Goal: Transaction & Acquisition: Purchase product/service

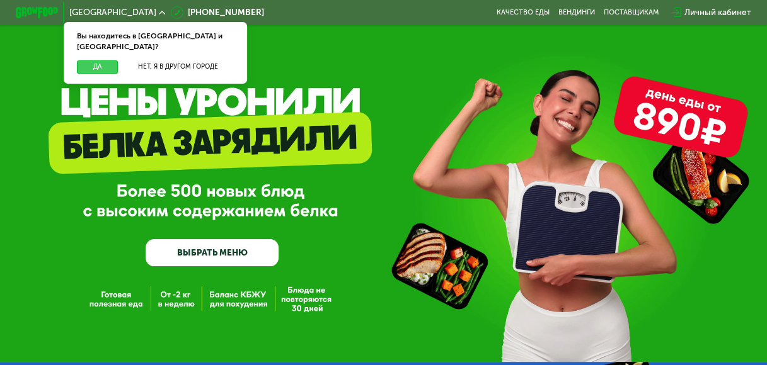
click at [96, 60] on button "Да" at bounding box center [97, 66] width 41 height 13
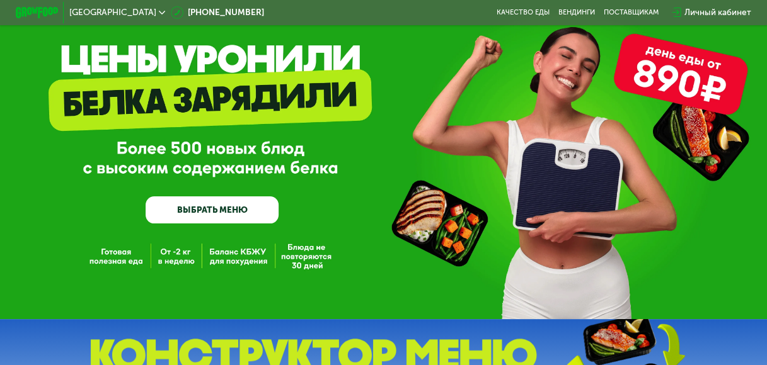
scroll to position [63, 0]
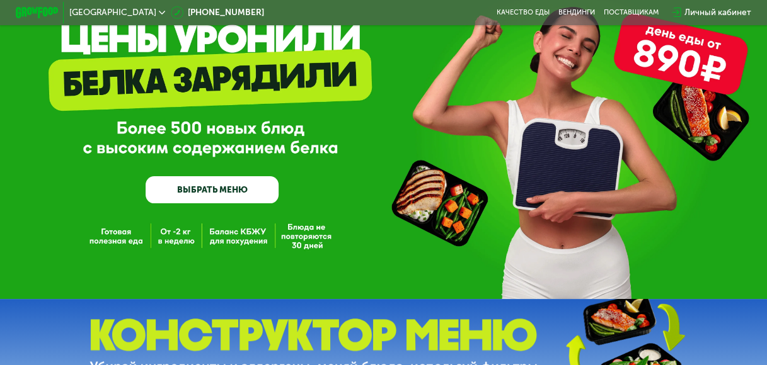
click at [231, 198] on link "ВЫБРАТЬ МЕНЮ" at bounding box center [212, 189] width 132 height 26
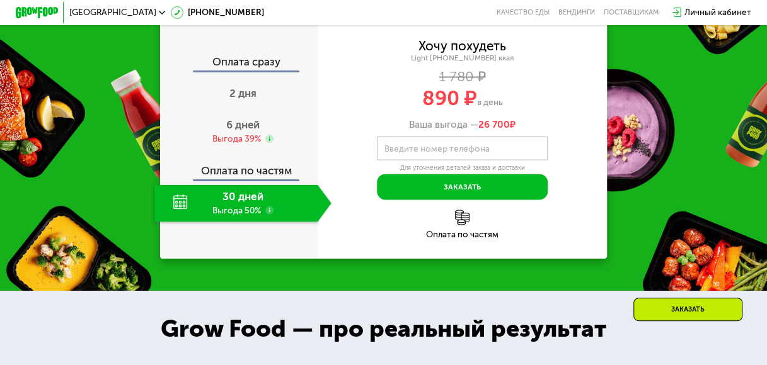
scroll to position [1040, 0]
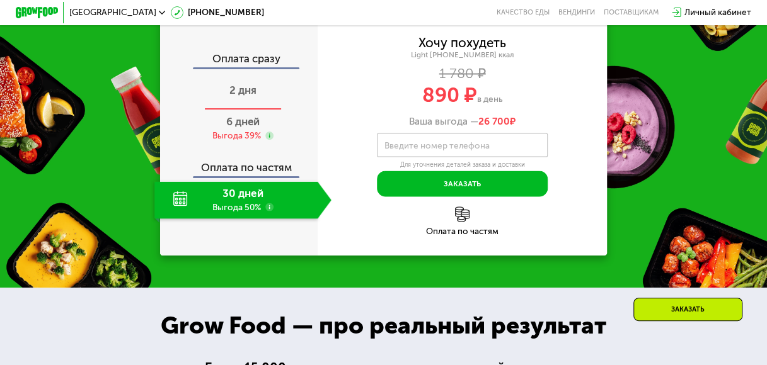
click at [251, 96] on span "2 дня" at bounding box center [242, 90] width 27 height 13
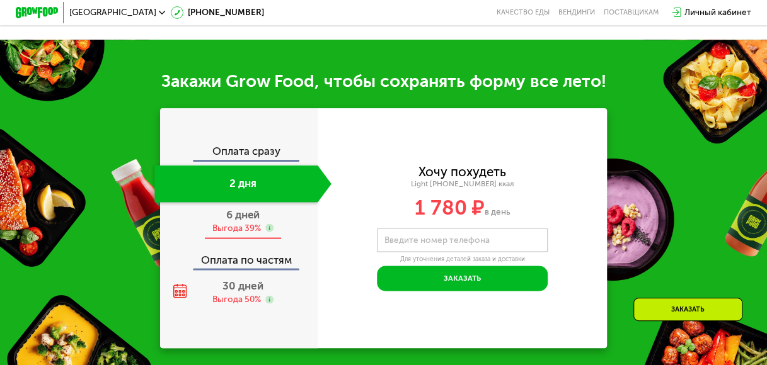
click at [238, 221] on span "6 дней" at bounding box center [242, 214] width 33 height 13
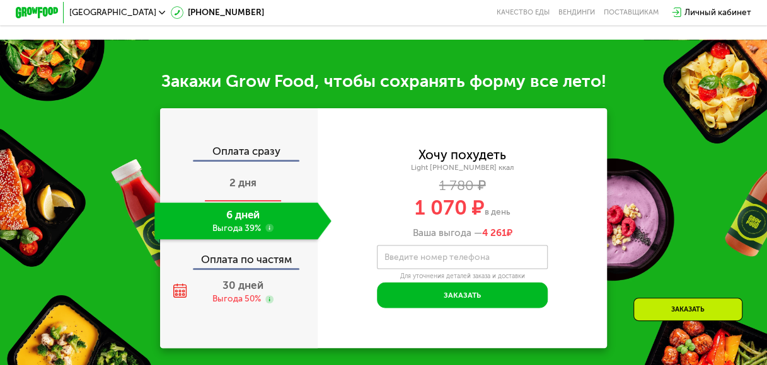
click at [248, 189] on span "2 дня" at bounding box center [242, 182] width 27 height 13
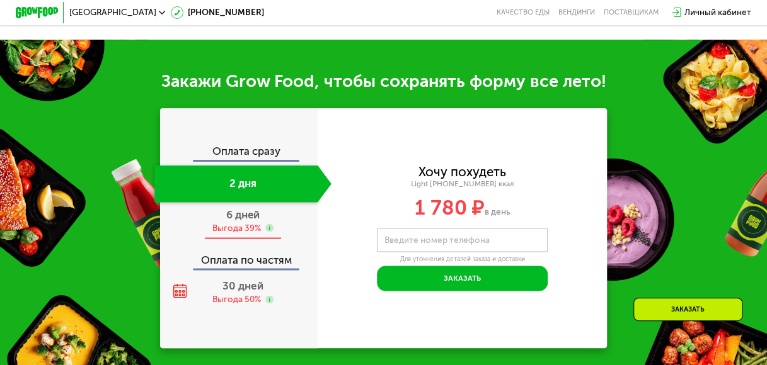
click at [241, 221] on span "6 дней" at bounding box center [242, 214] width 33 height 13
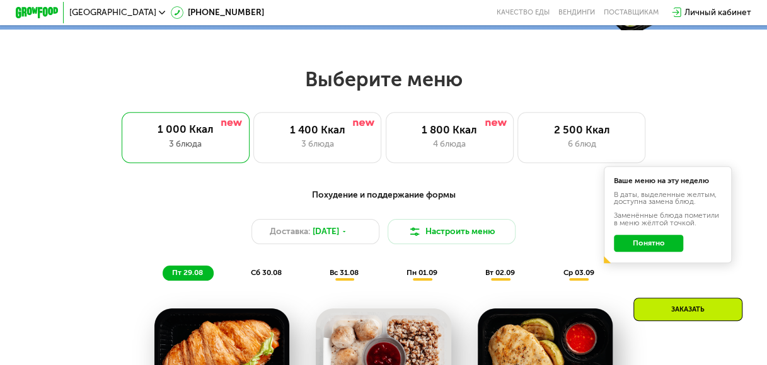
scroll to position [284, 0]
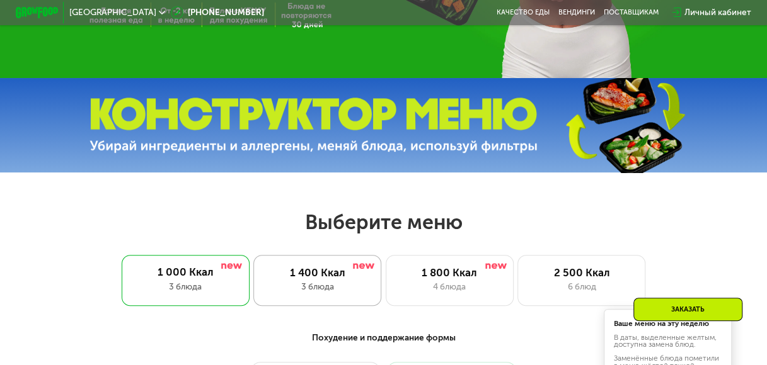
click at [324, 277] on div "1 400 Ккал" at bounding box center [317, 272] width 105 height 13
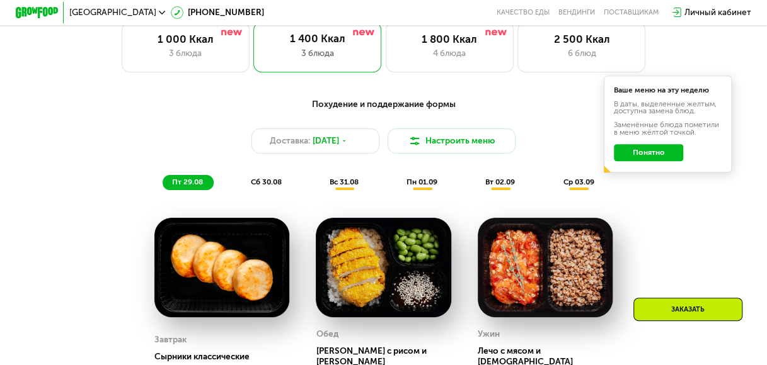
scroll to position [599, 0]
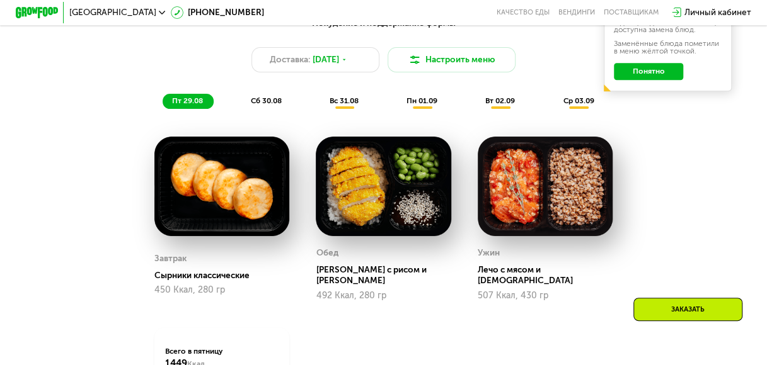
click at [421, 105] on span "пн 01.09" at bounding box center [421, 100] width 31 height 9
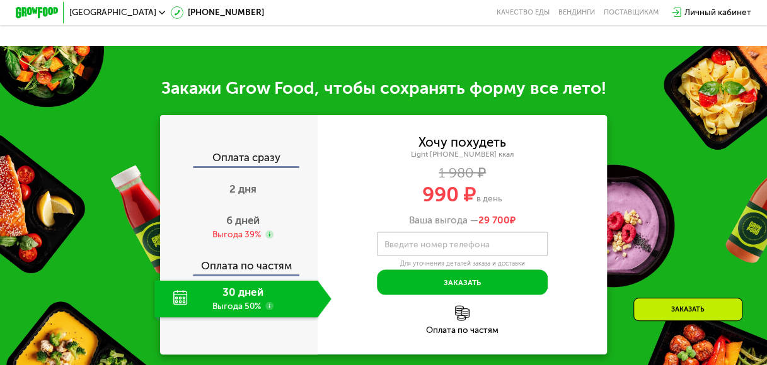
scroll to position [1103, 0]
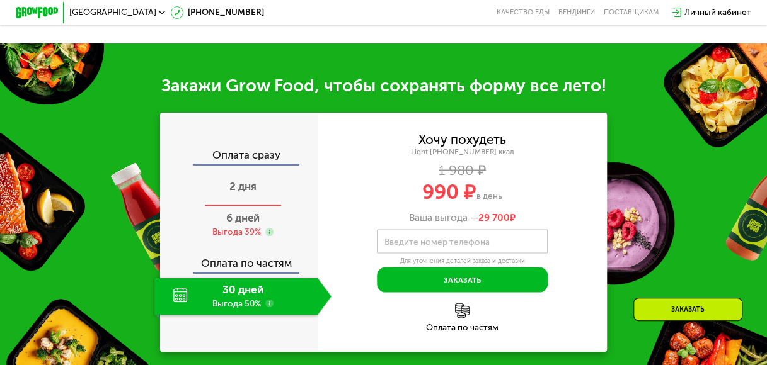
click at [241, 193] on span "2 дня" at bounding box center [242, 186] width 27 height 13
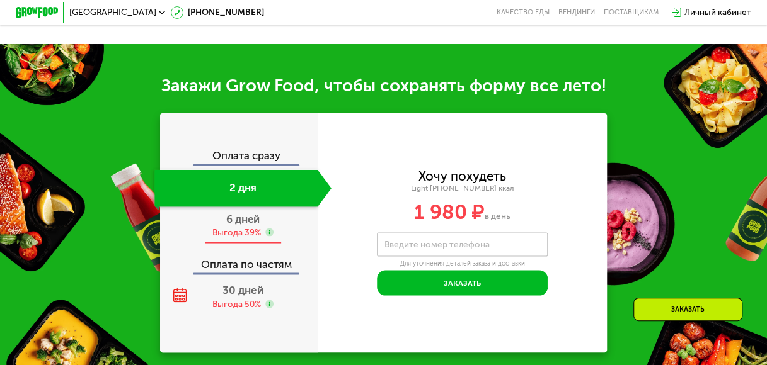
scroll to position [1036, 0]
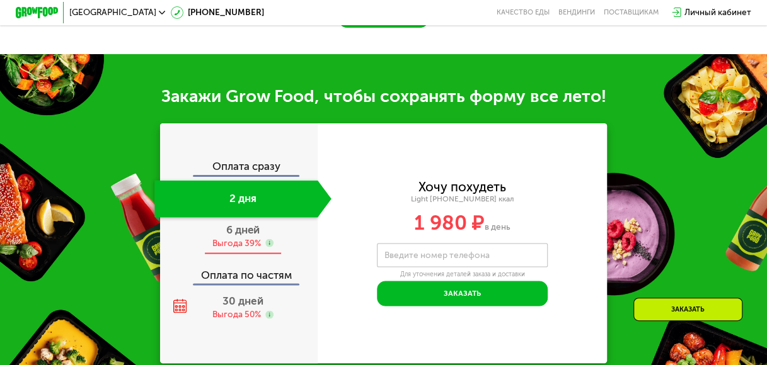
click at [249, 234] on span "6 дней" at bounding box center [242, 229] width 33 height 13
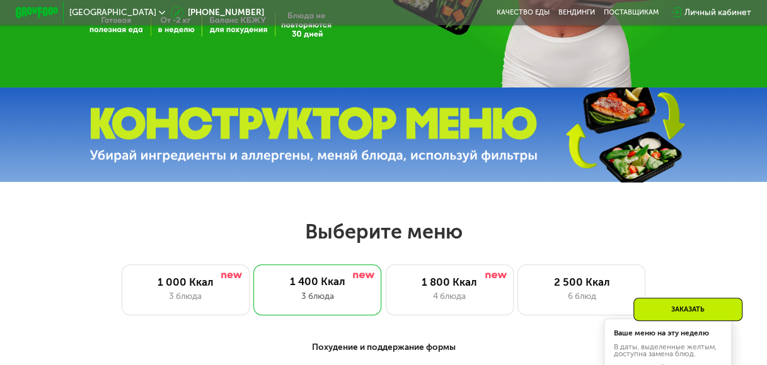
scroll to position [343, 0]
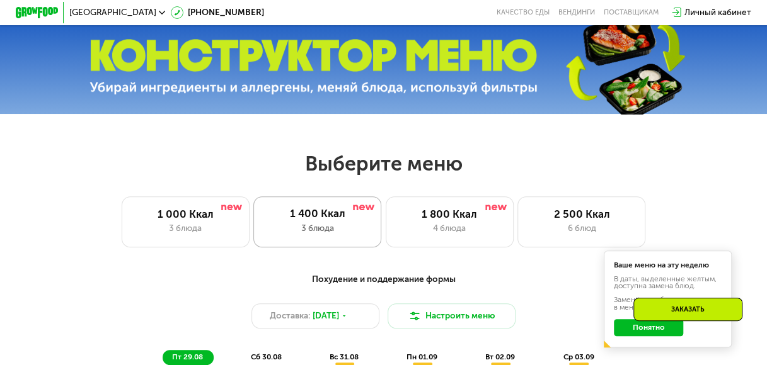
click at [297, 226] on div "1 400 Ккал 3 блюда" at bounding box center [317, 222] width 128 height 51
click at [197, 219] on div "1 000 Ккал" at bounding box center [185, 214] width 105 height 13
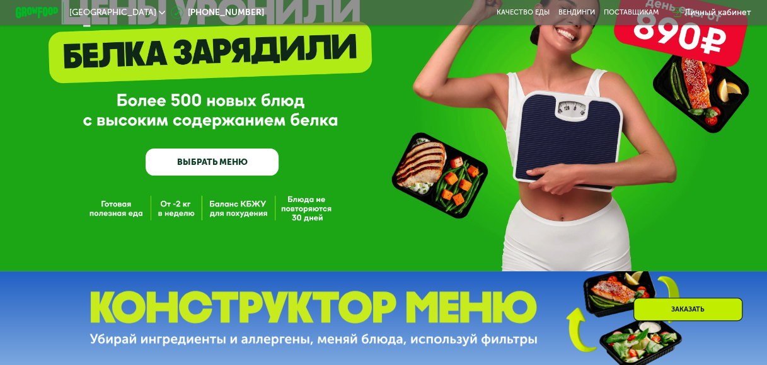
scroll to position [217, 0]
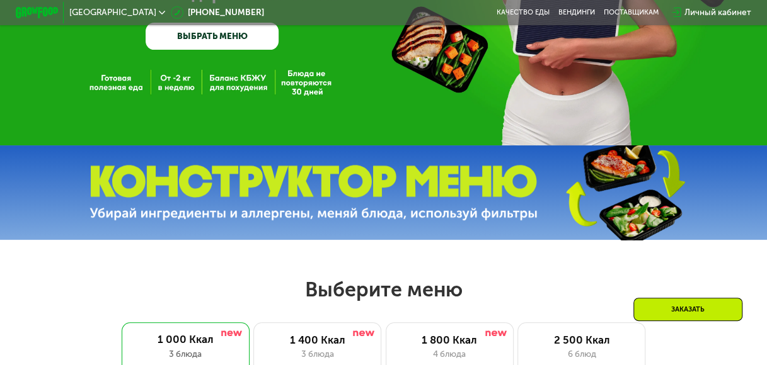
click at [215, 38] on link "ВЫБРАТЬ МЕНЮ" at bounding box center [212, 36] width 132 height 26
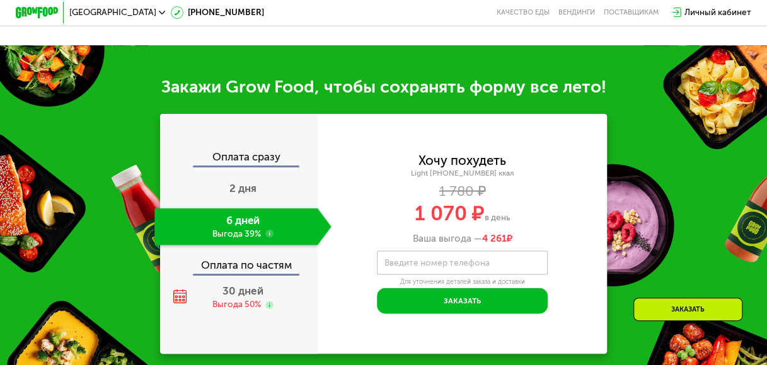
scroll to position [1040, 0]
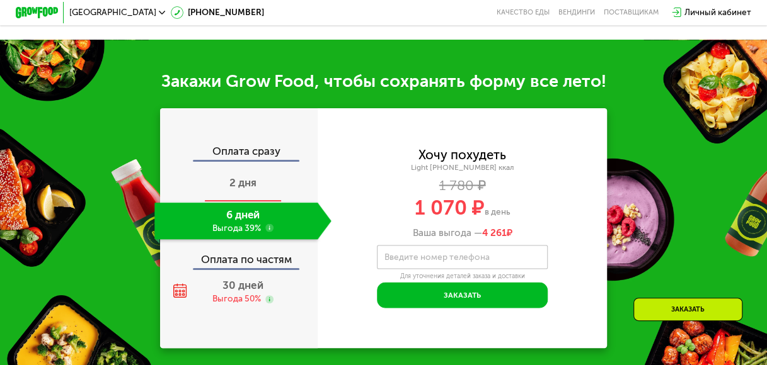
click at [232, 189] on span "2 дня" at bounding box center [242, 182] width 27 height 13
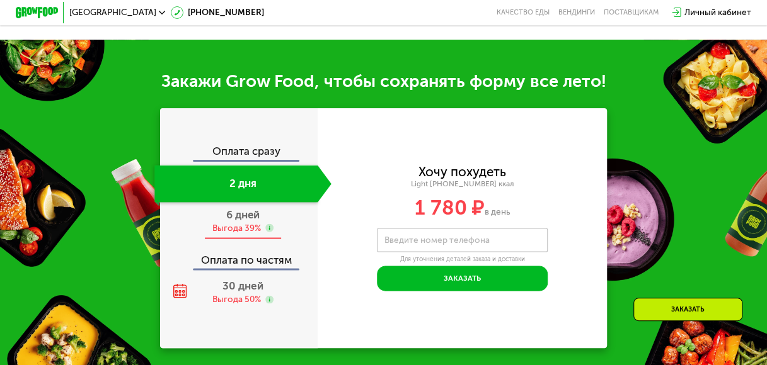
click at [239, 221] on span "6 дней" at bounding box center [242, 214] width 33 height 13
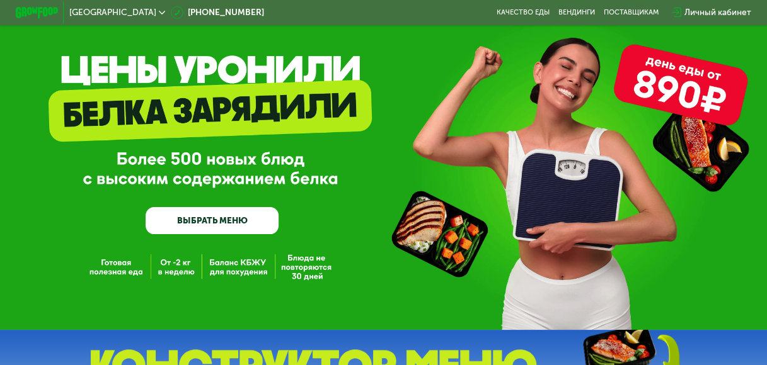
scroll to position [0, 0]
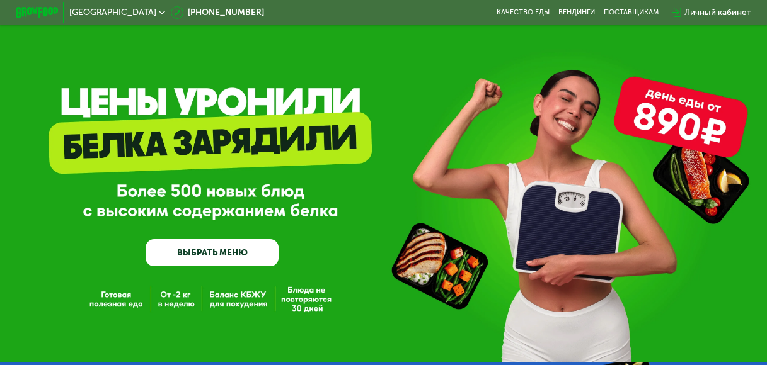
click at [672, 109] on div "GrowFood — доставка правильного питания ВЫБРАТЬ МЕНЮ" at bounding box center [383, 181] width 767 height 362
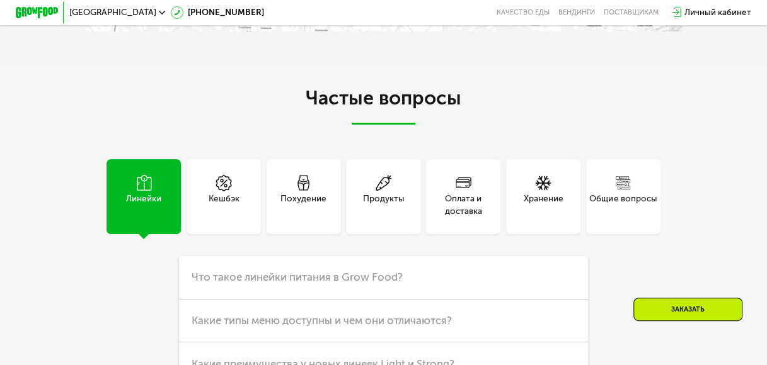
scroll to position [2646, 0]
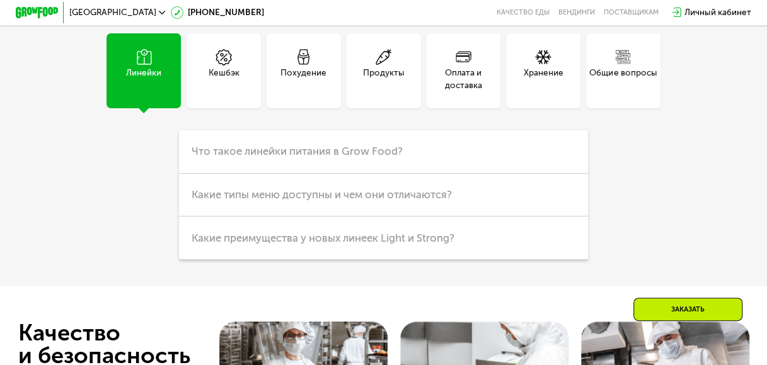
click at [151, 93] on div "Линейки" at bounding box center [143, 80] width 35 height 26
click at [299, 93] on div "Похудение" at bounding box center [303, 80] width 46 height 26
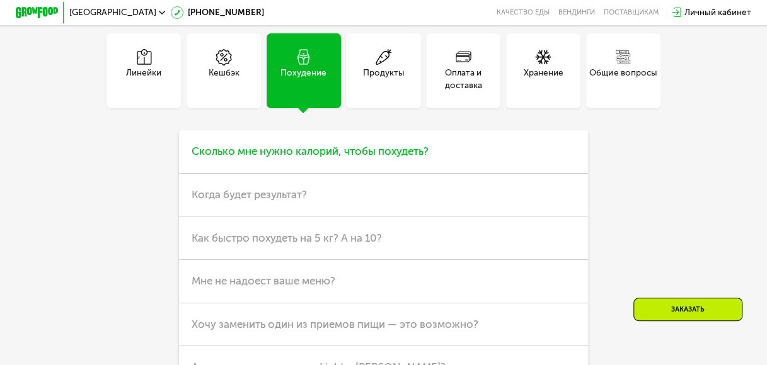
click at [319, 158] on span "Сколько мне нужно калорий, чтобы похудеть?" at bounding box center [310, 151] width 237 height 13
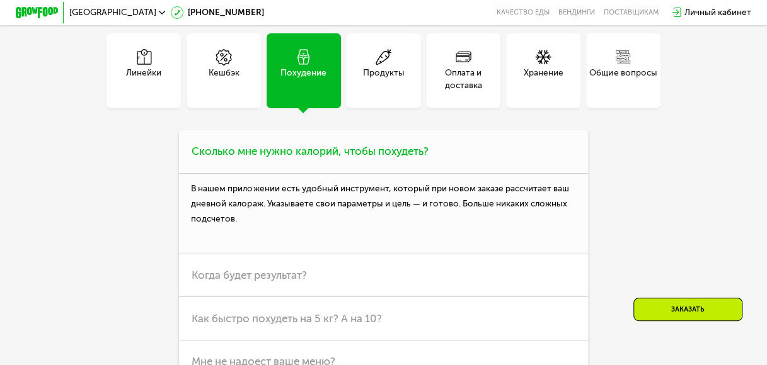
scroll to position [2709, 0]
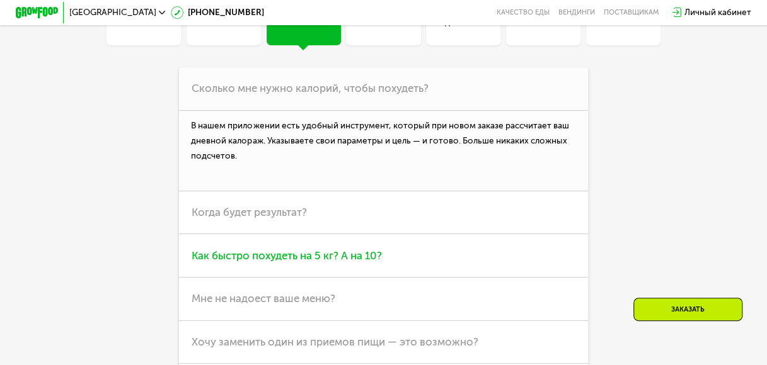
click at [351, 262] on span "Как быстро похудеть на 5 кг? А на 10?" at bounding box center [287, 255] width 190 height 13
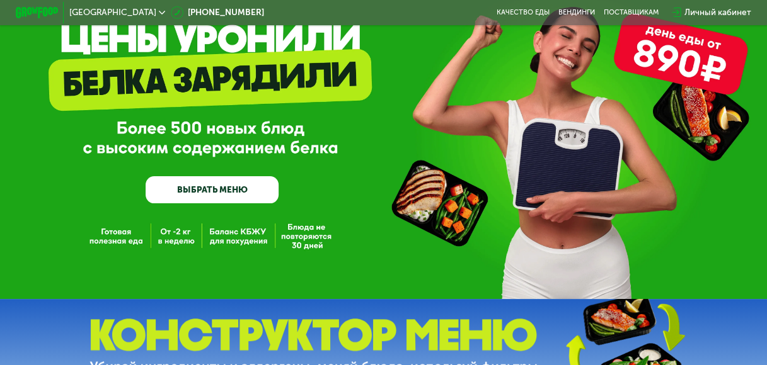
scroll to position [0, 0]
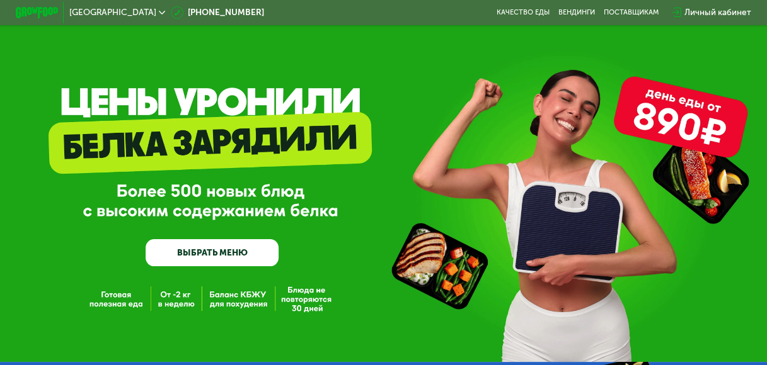
click at [40, 10] on img at bounding box center [37, 12] width 42 height 11
click at [171, 15] on link "[PHONE_NUMBER]" at bounding box center [217, 12] width 93 height 13
click at [714, 129] on div "GrowFood — доставка правильного питания ВЫБРАТЬ МЕНЮ" at bounding box center [383, 194] width 767 height 144
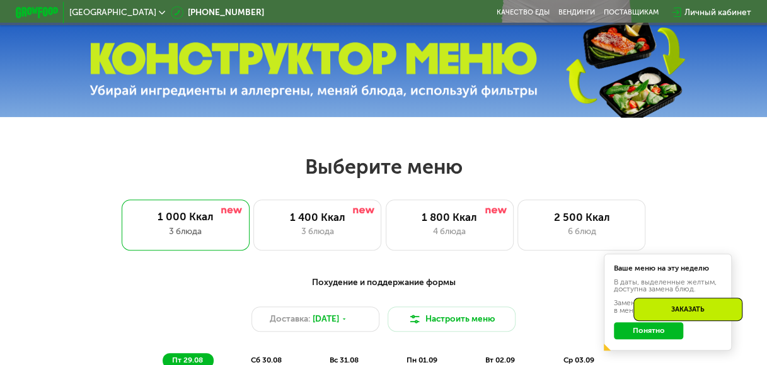
scroll to position [252, 0]
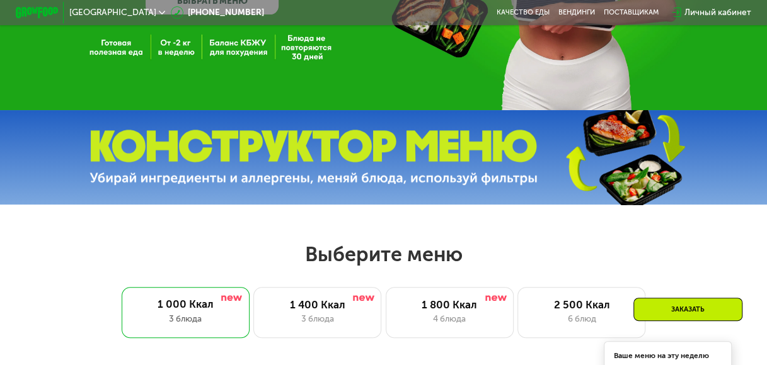
click at [708, 11] on div "Личный кабинет" at bounding box center [717, 12] width 67 height 13
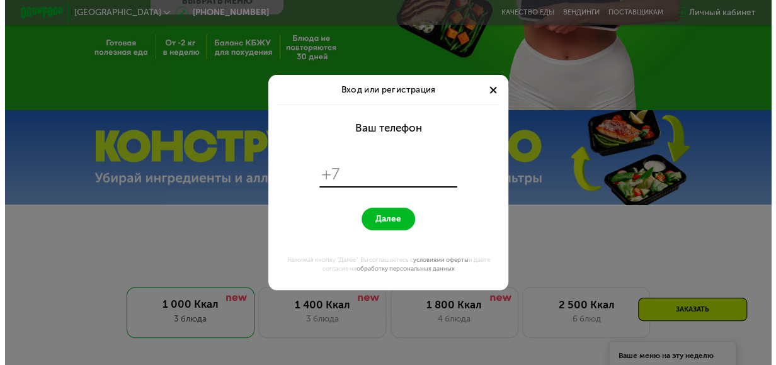
scroll to position [0, 0]
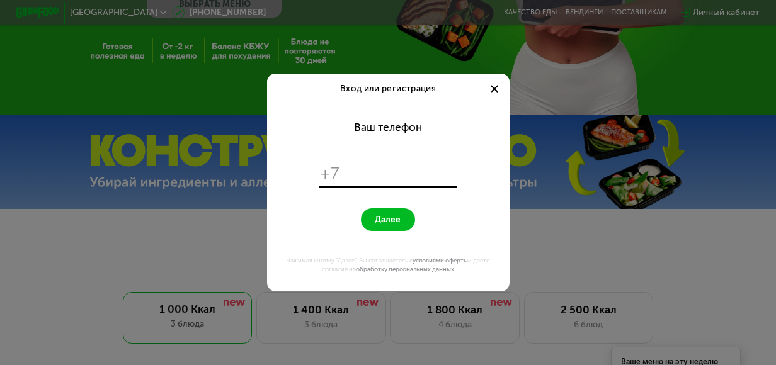
type input "**********"
click at [384, 221] on span "Далее" at bounding box center [388, 220] width 26 height 10
click at [397, 160] on form "**********" at bounding box center [387, 198] width 229 height 188
click at [491, 88] on div at bounding box center [494, 88] width 13 height 13
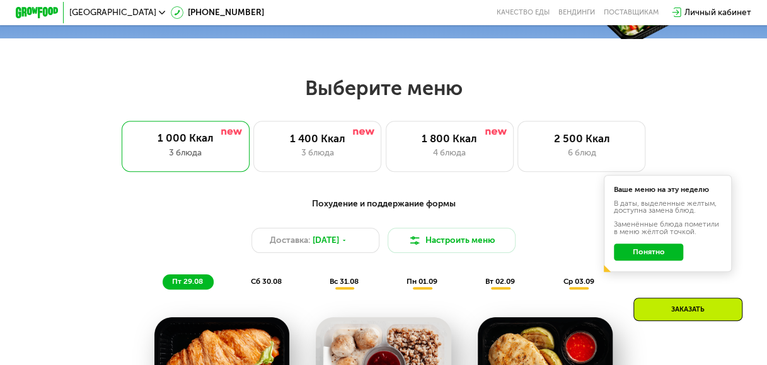
scroll to position [441, 0]
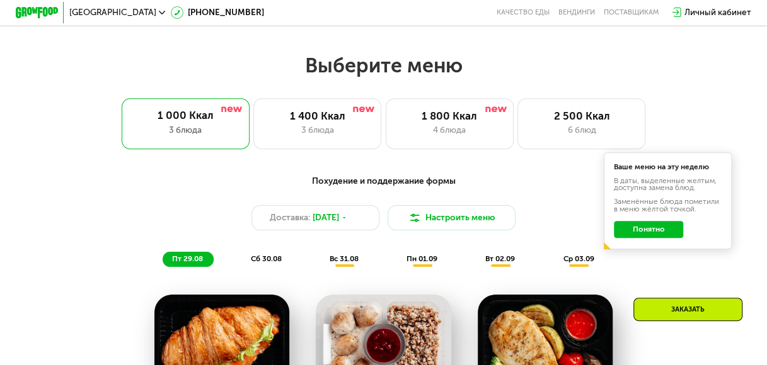
click at [374, 188] on div "Похудение и поддержание формы" at bounding box center [383, 181] width 631 height 13
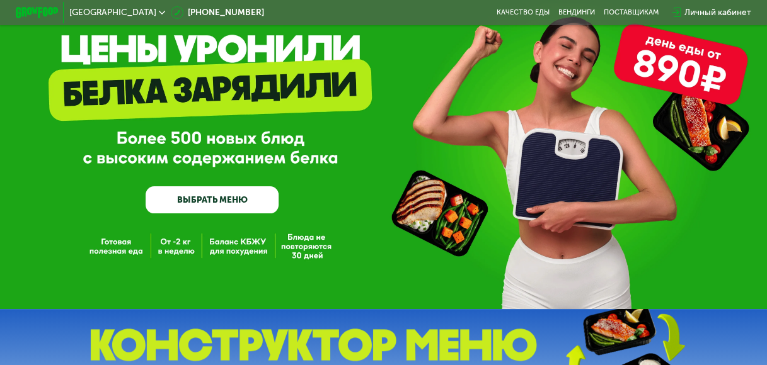
scroll to position [0, 0]
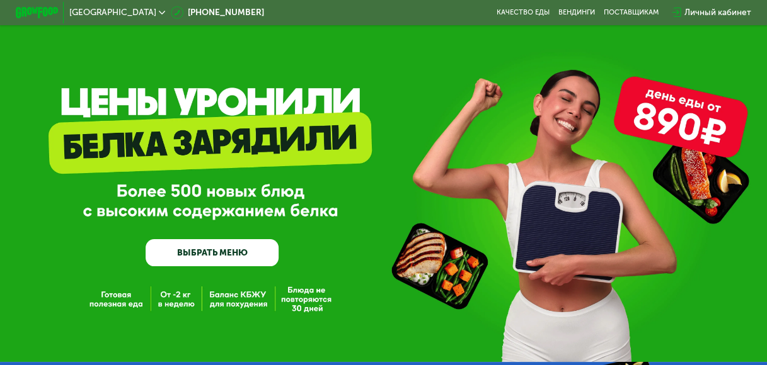
click at [735, 9] on div "Личный кабинет" at bounding box center [717, 12] width 67 height 13
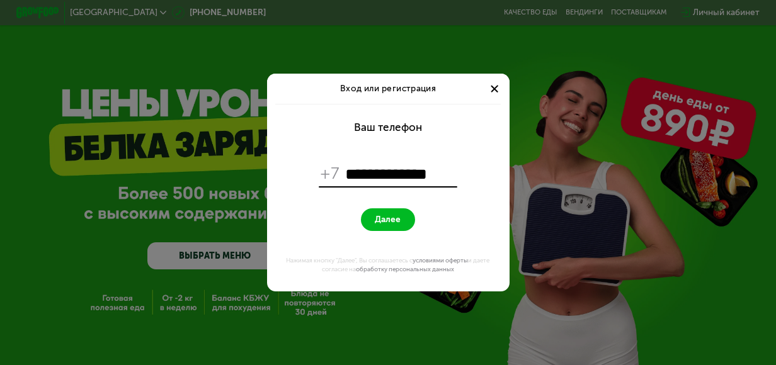
type input "**********"
click at [494, 83] on div at bounding box center [494, 88] width 13 height 13
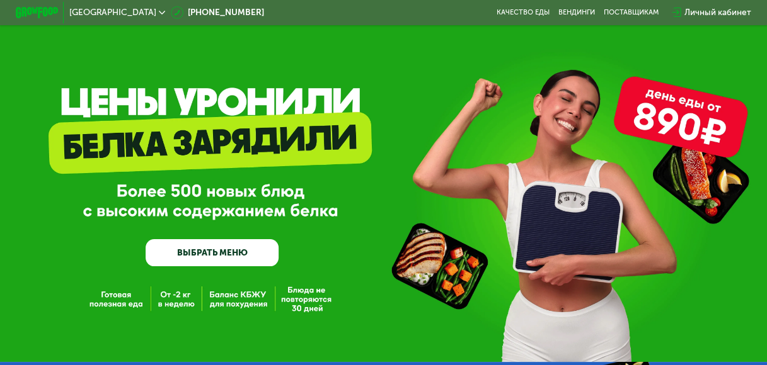
click at [702, 11] on div "Личный кабинет" at bounding box center [717, 12] width 67 height 13
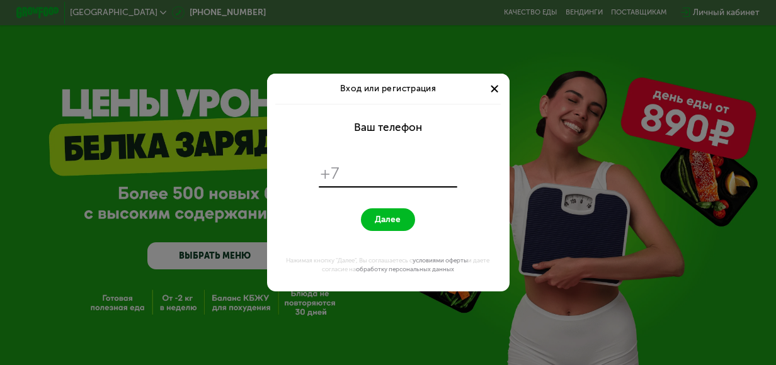
click at [355, 175] on input "tel" at bounding box center [400, 174] width 110 height 21
type input "**********"
click at [384, 221] on span "Далее" at bounding box center [388, 220] width 26 height 10
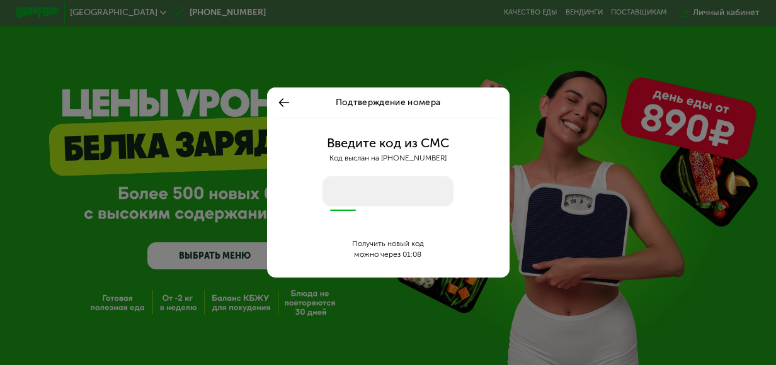
drag, startPoint x: 335, startPoint y: 196, endPoint x: 329, endPoint y: 195, distance: 6.3
click at [331, 195] on input "number" at bounding box center [389, 191] width 132 height 30
type input "****"
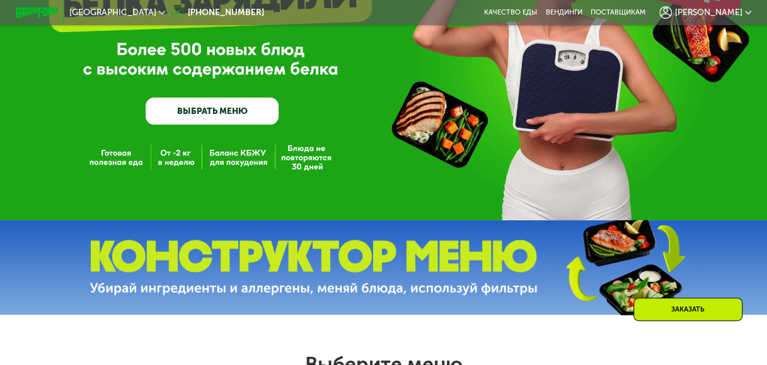
scroll to position [126, 0]
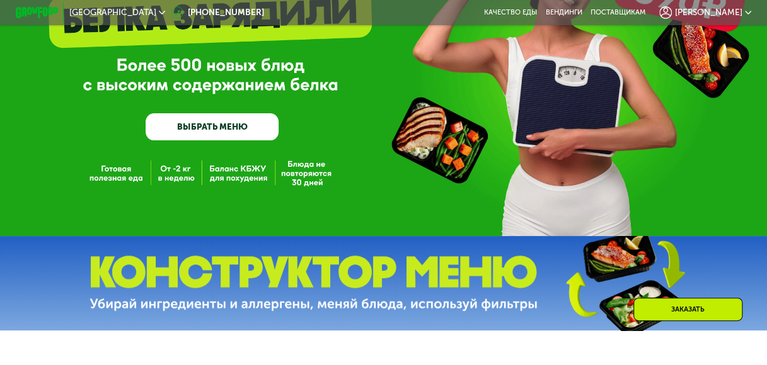
click at [171, 172] on div "GrowFood — доставка правильного питания ВЫБРАТЬ МЕНЮ" at bounding box center [383, 55] width 767 height 362
click at [195, 123] on link "ВЫБРАТЬ МЕНЮ" at bounding box center [212, 126] width 132 height 26
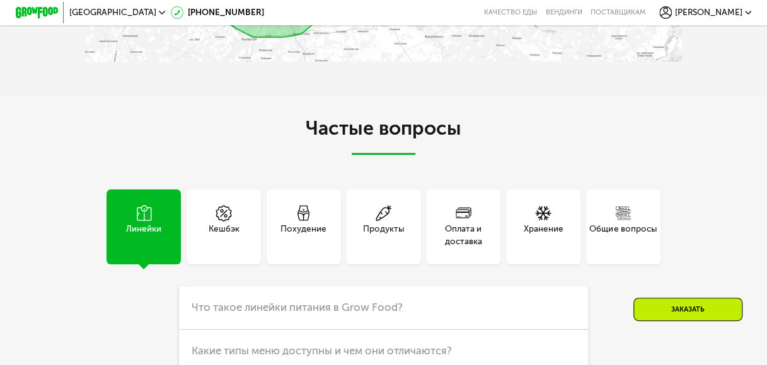
scroll to position [2489, 0]
click at [130, 249] on div "Линейки" at bounding box center [143, 237] width 35 height 26
click at [301, 247] on div "Похудение" at bounding box center [303, 237] width 46 height 26
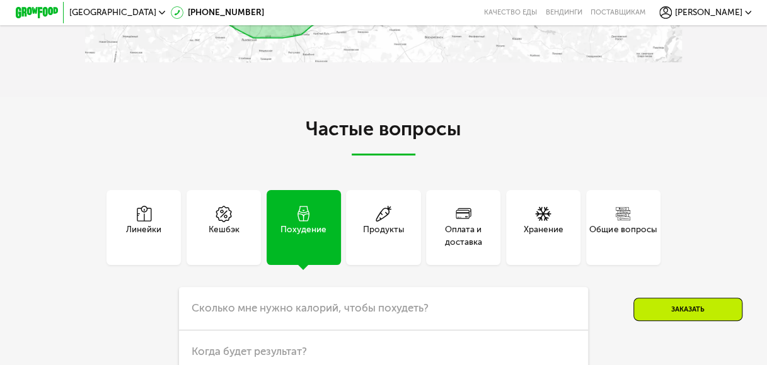
click at [147, 249] on div "Линейки" at bounding box center [143, 237] width 35 height 26
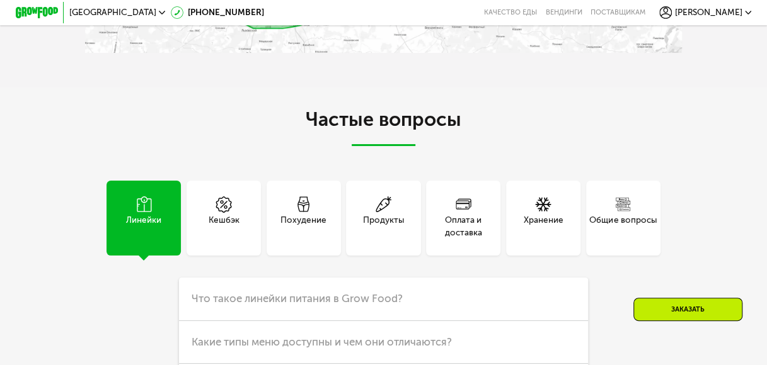
scroll to position [2615, 0]
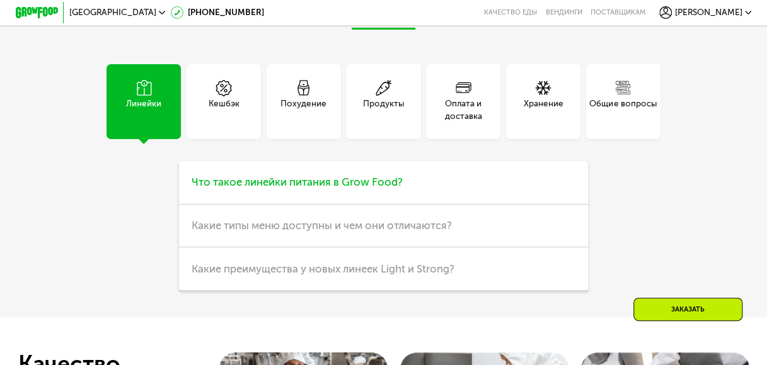
click at [481, 205] on h3 "Что такое линейки питания в Grow Food?" at bounding box center [383, 182] width 409 height 43
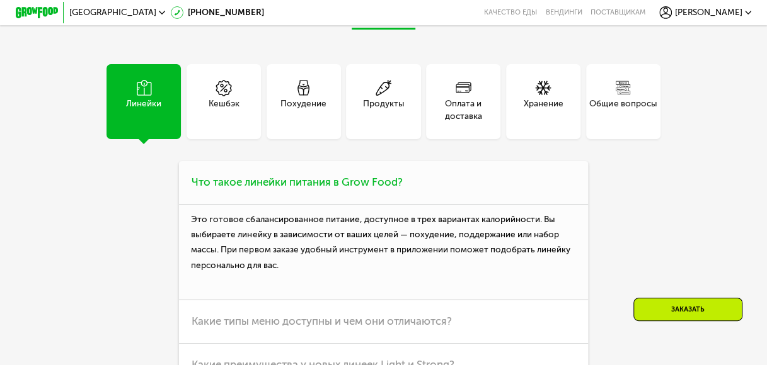
scroll to position [2678, 0]
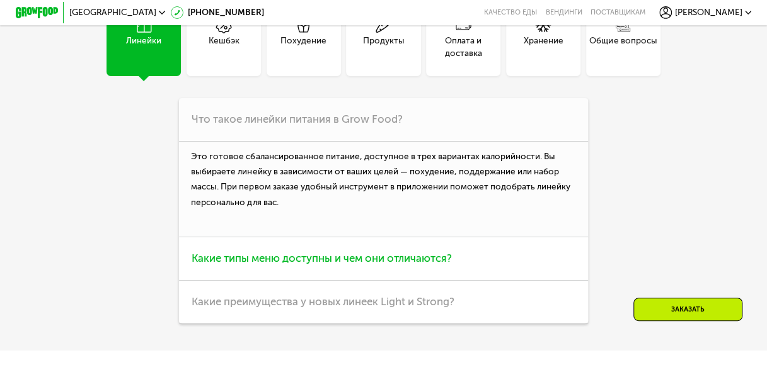
click at [424, 278] on h3 "Какие типы меню доступны и чем они отличаются?" at bounding box center [383, 259] width 409 height 43
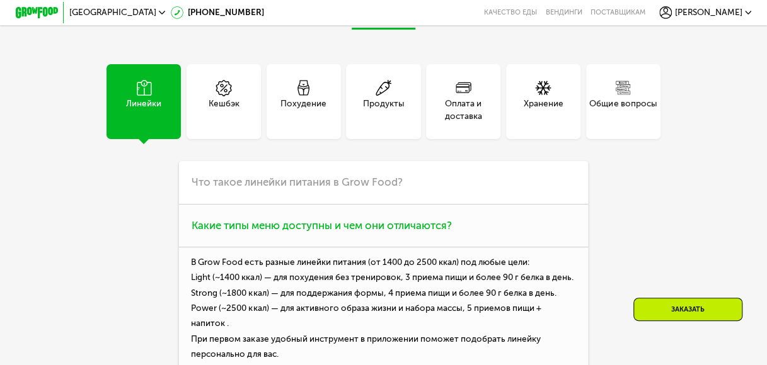
scroll to position [2804, 0]
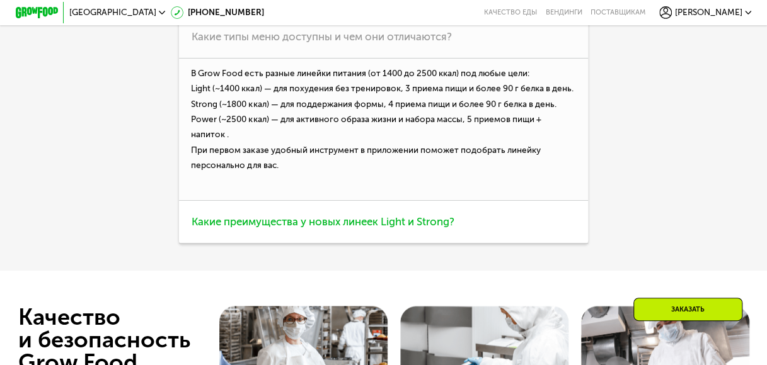
click at [410, 228] on span "Какие преимущества у новых линеек Light и Strong?" at bounding box center [323, 221] width 263 height 13
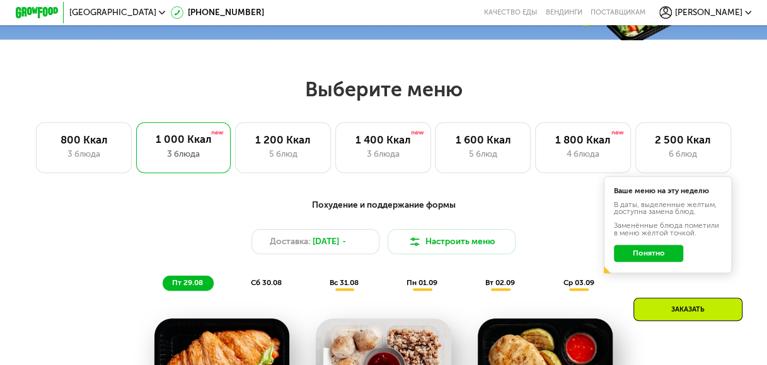
scroll to position [410, 0]
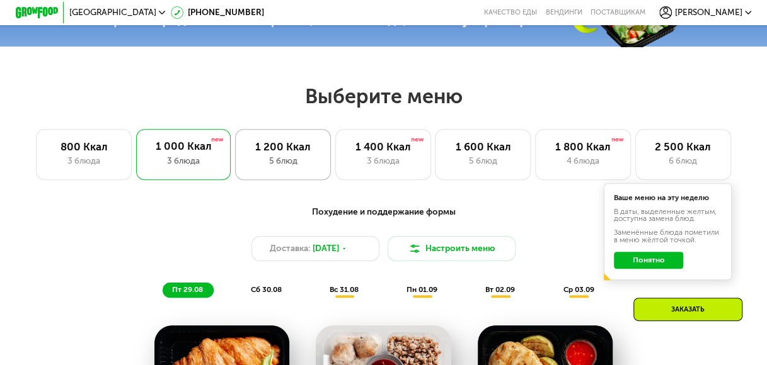
click at [335, 144] on div "1 200 Ккал 5 блюд" at bounding box center [383, 154] width 96 height 51
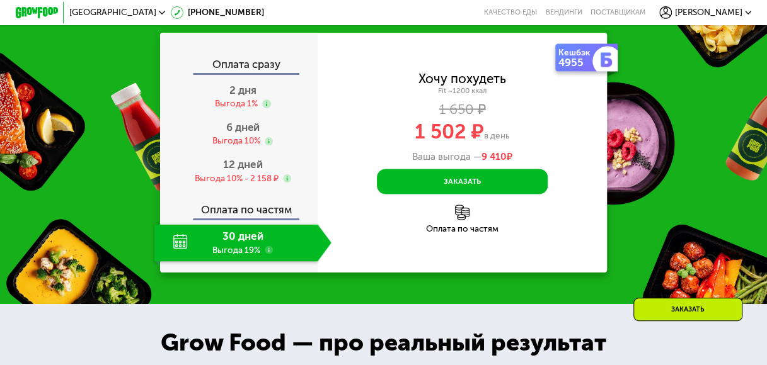
scroll to position [1103, 0]
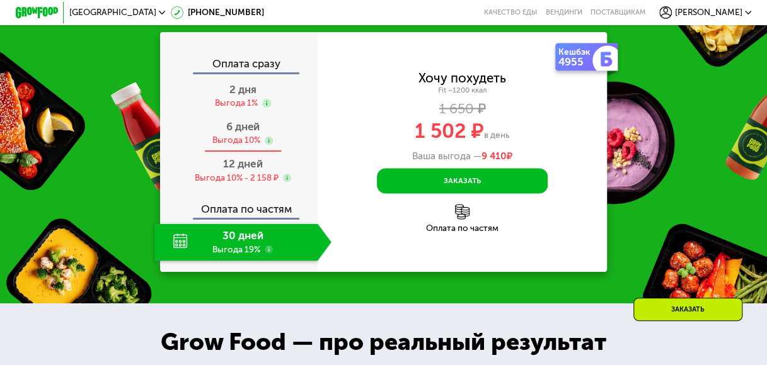
click at [241, 133] on div "6 дней" at bounding box center [242, 126] width 33 height 13
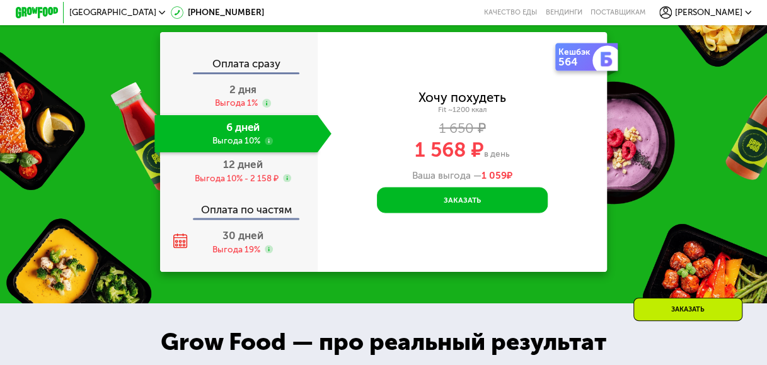
click at [241, 152] on div "6 дней Выгода 10%" at bounding box center [235, 133] width 163 height 37
click at [268, 146] on use at bounding box center [269, 141] width 9 height 9
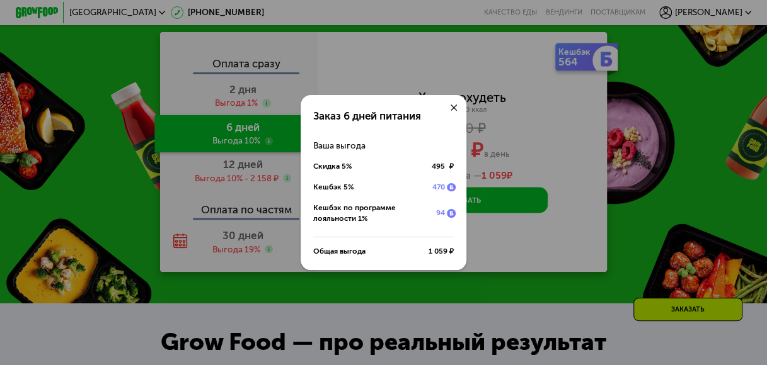
click at [236, 208] on div "Заказ 6 дней питания Ваша выгода Скидка 5% 495 ₽ Кешбэк 5% 470 Кешбэк по програ…" at bounding box center [383, 182] width 767 height 365
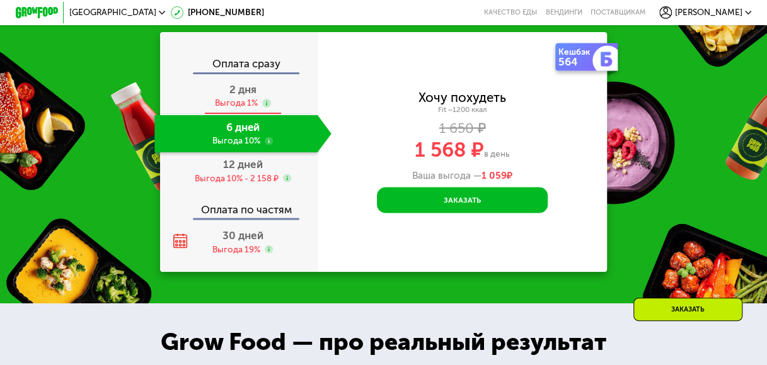
click at [245, 96] on span "2 дня" at bounding box center [242, 89] width 27 height 13
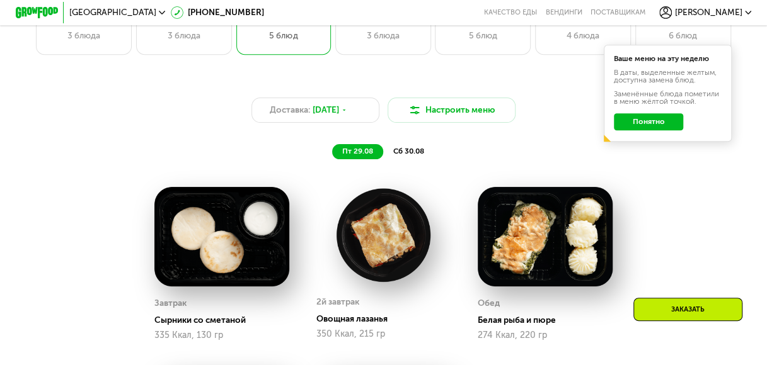
scroll to position [347, 0]
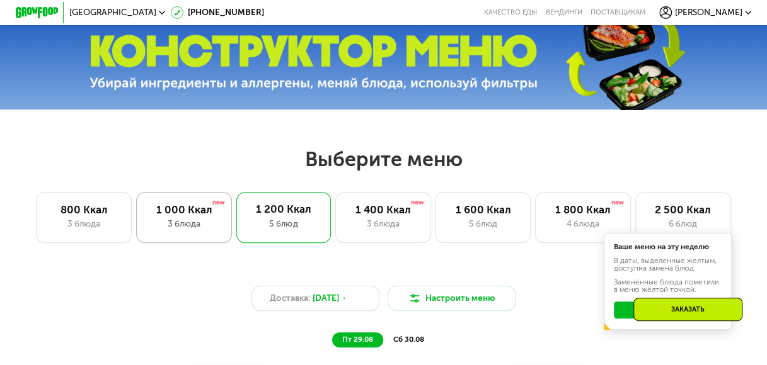
click at [236, 221] on div "1 000 Ккал 3 блюда" at bounding box center [283, 217] width 95 height 51
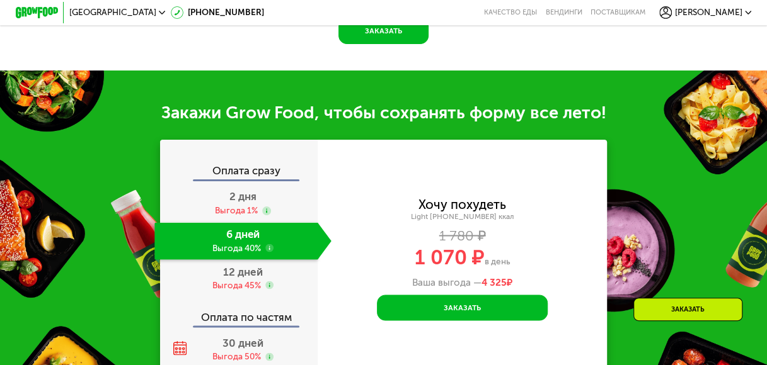
scroll to position [914, 0]
